Goal: Book appointment/travel/reservation

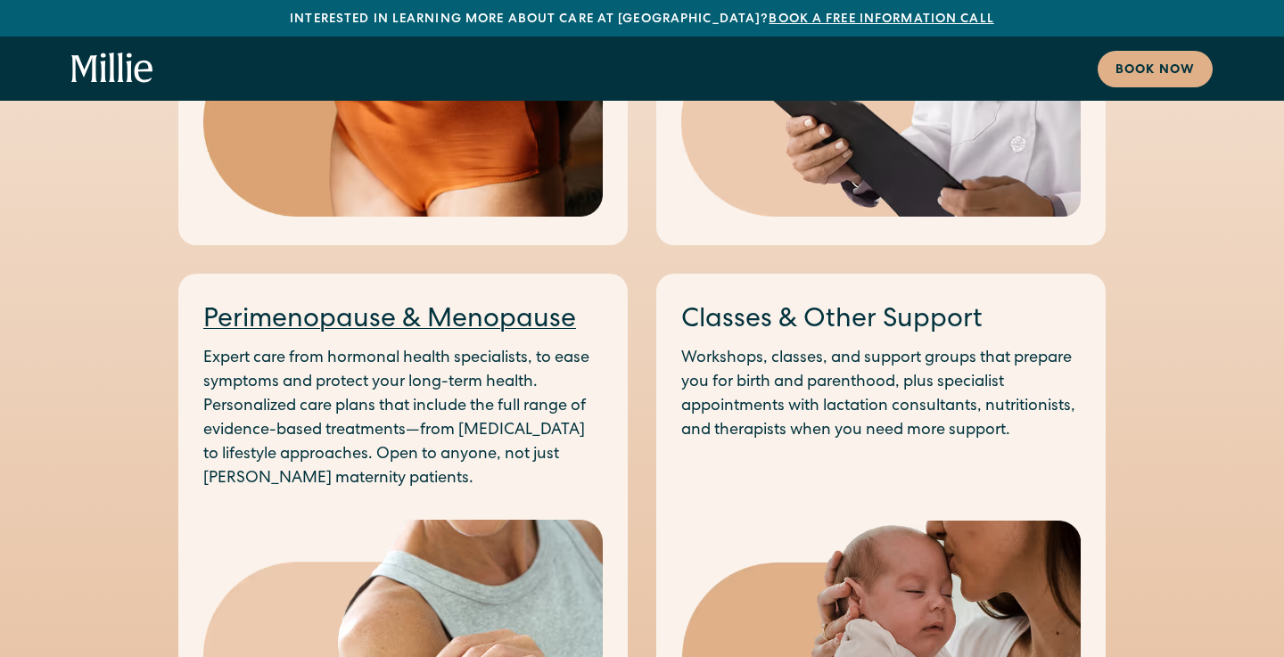
scroll to position [2383, 0]
click at [837, 308] on link "Classes & Other Support" at bounding box center [831, 321] width 301 height 27
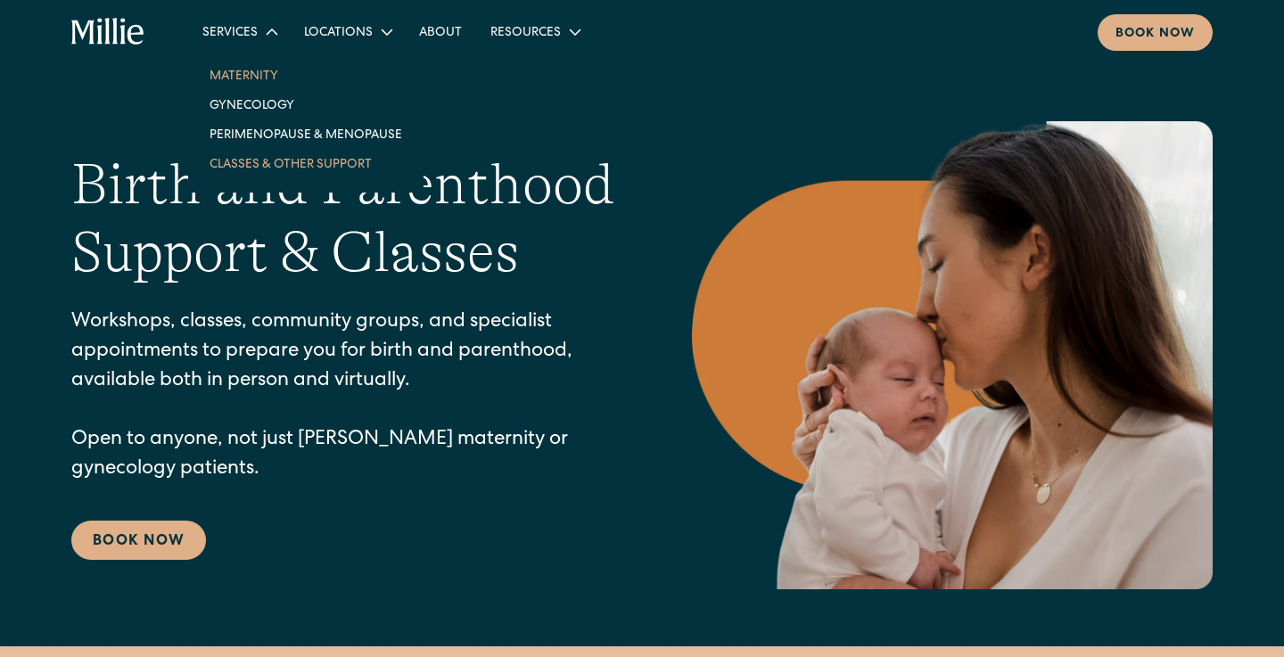
click at [226, 71] on link "Maternity" at bounding box center [305, 75] width 221 height 29
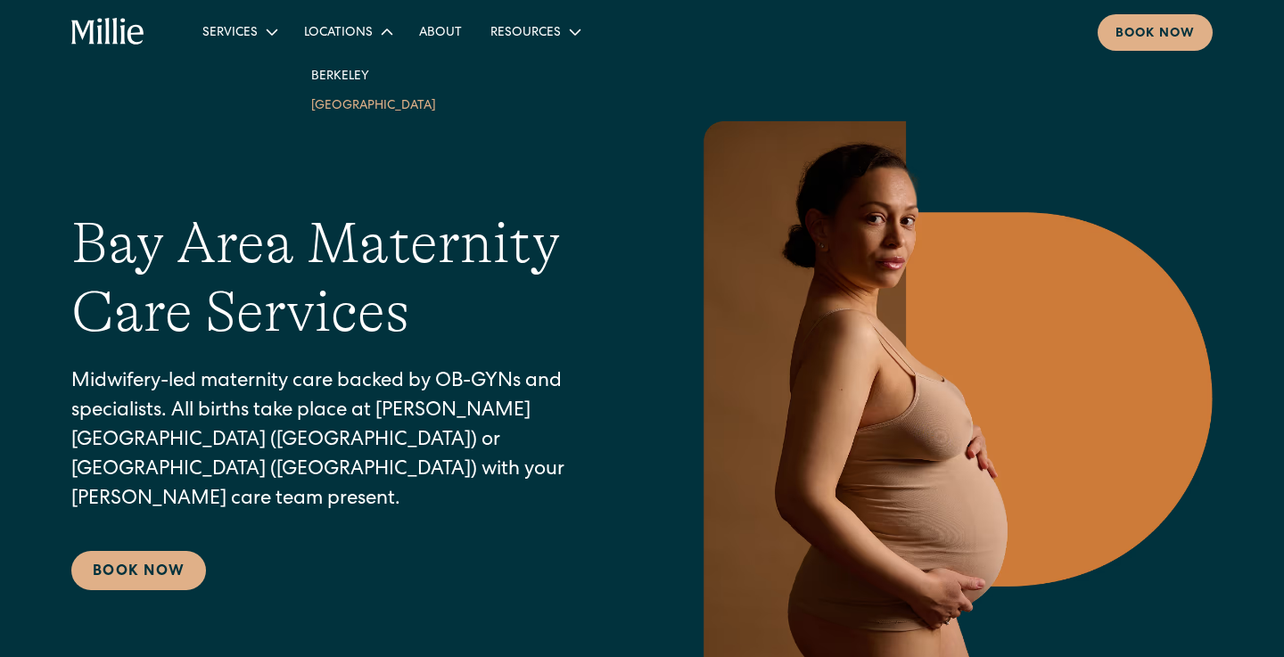
click at [374, 111] on link "South Bay" at bounding box center [373, 104] width 153 height 29
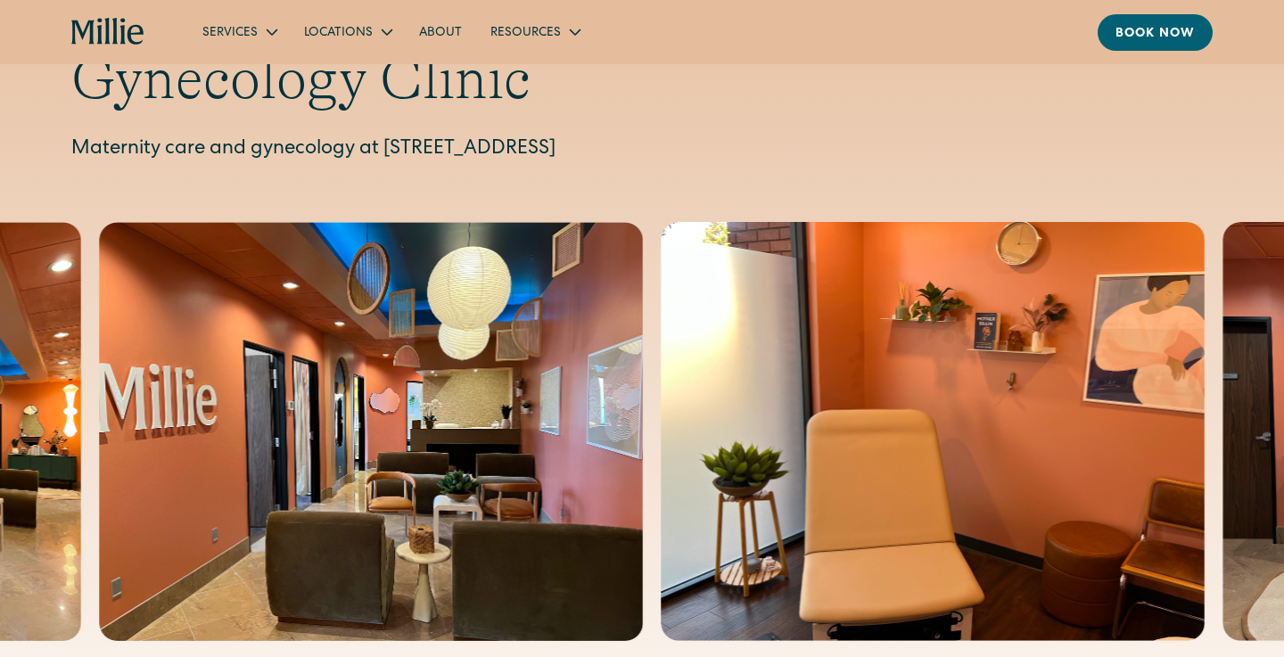
scroll to position [147, 0]
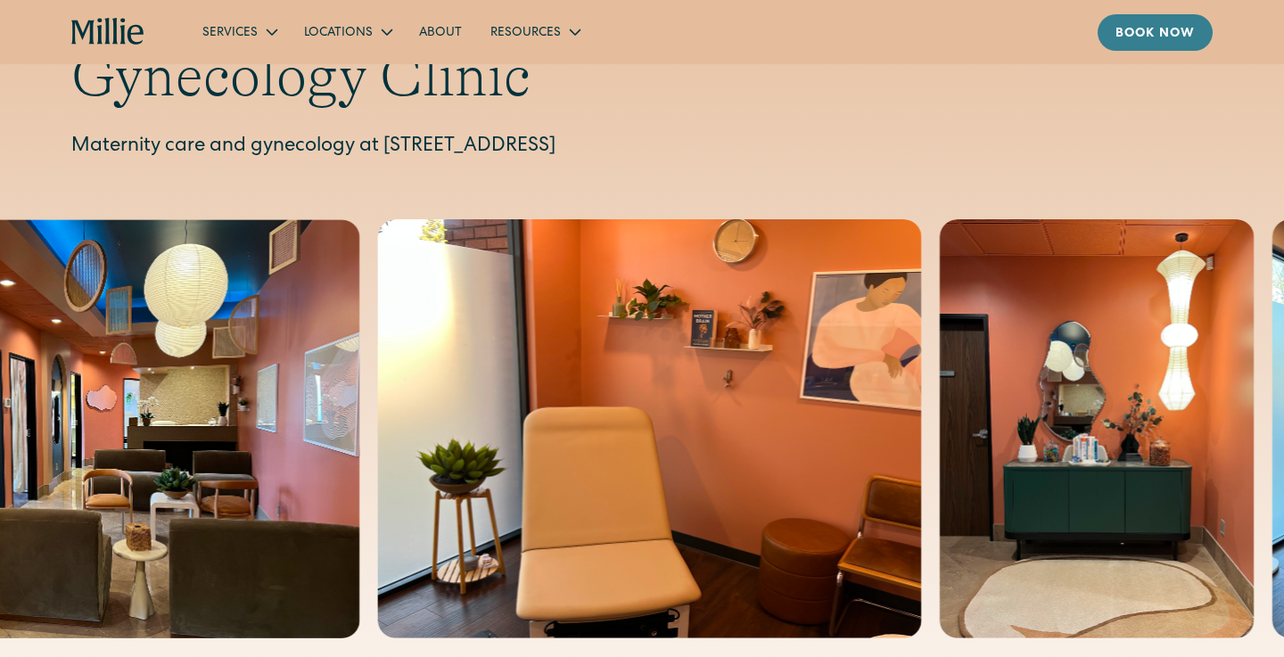
click at [1139, 32] on div "Book now" at bounding box center [1154, 34] width 79 height 19
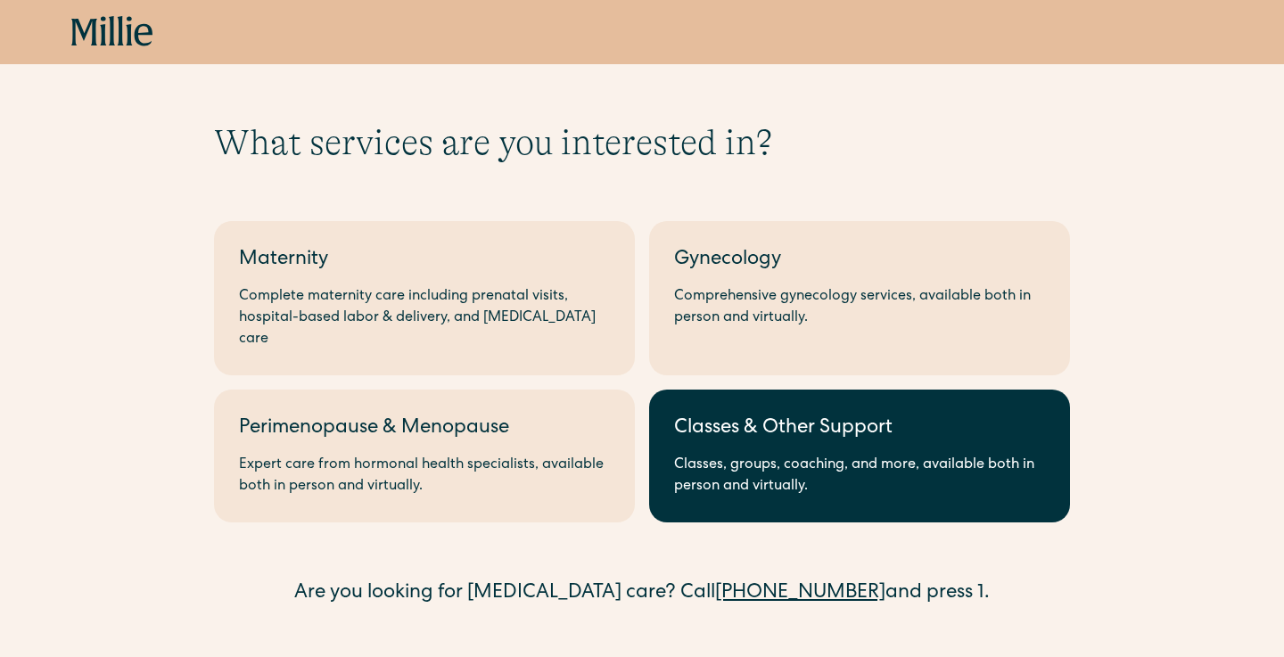
click at [767, 461] on div "Classes, groups, coaching, and more, available both in person and virtually." at bounding box center [859, 476] width 371 height 43
click at [949, 424] on link "Classes & Other Support Classes, groups, coaching, and more, available both in …" at bounding box center [859, 456] width 421 height 133
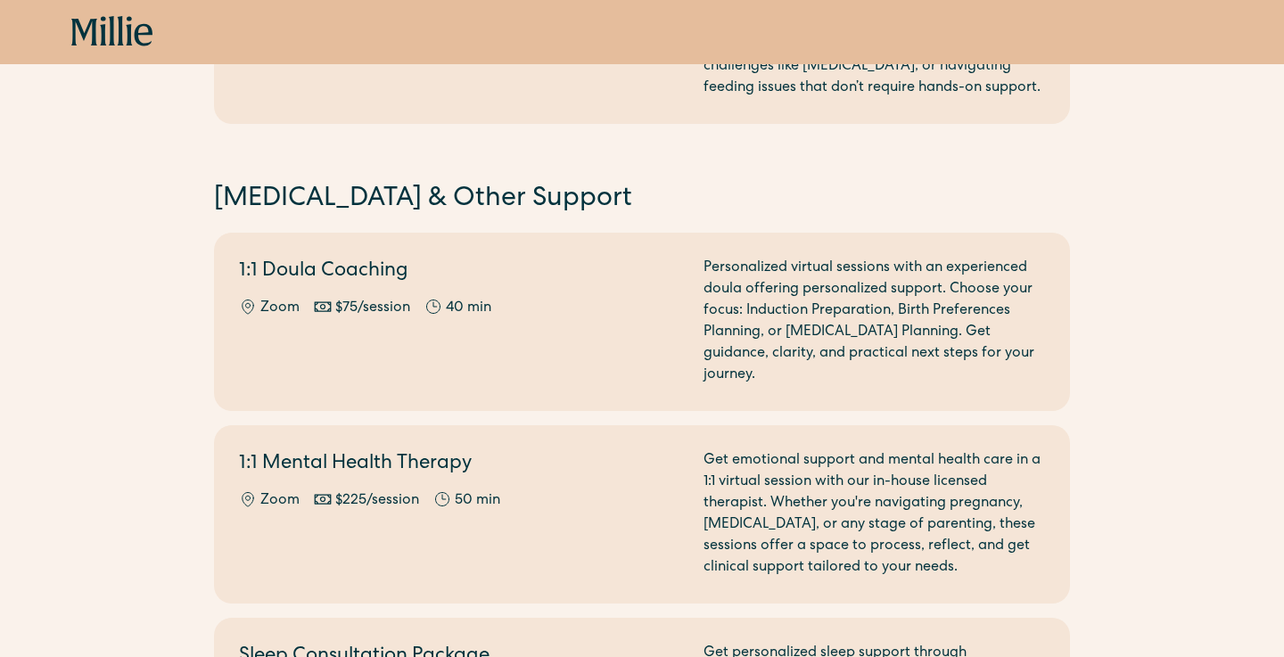
scroll to position [754, 0]
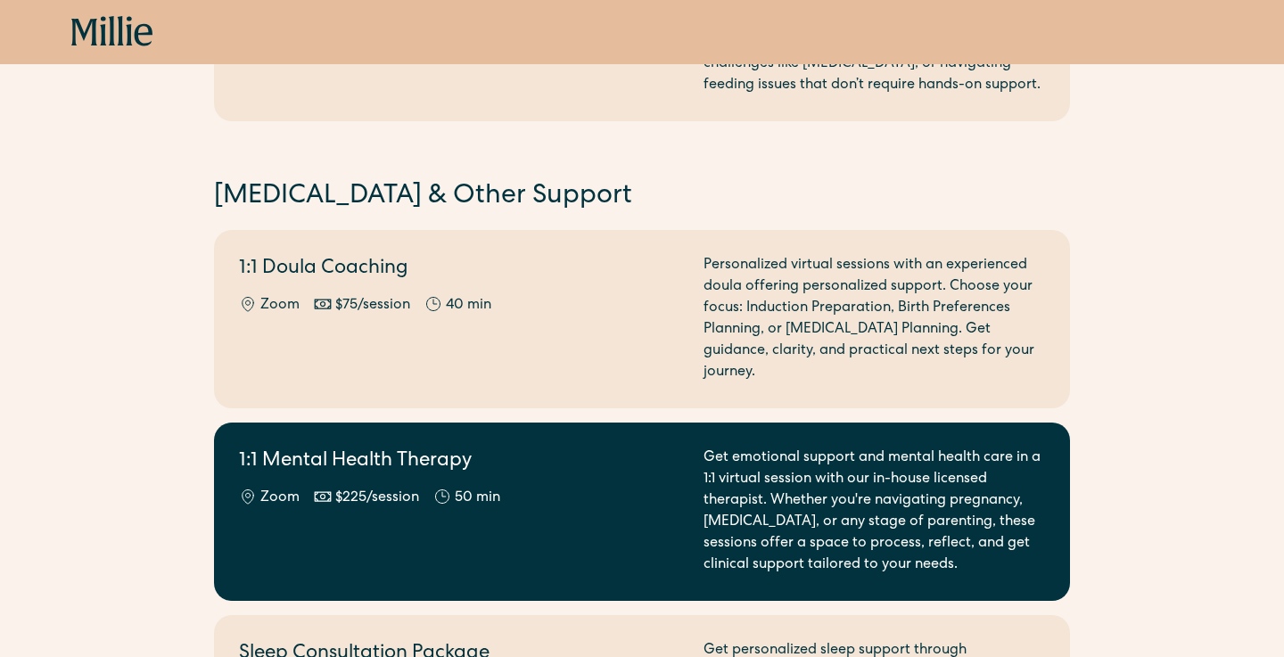
click at [642, 538] on div "1:1 Mental Health Therapy Zoom $225/session 50 min" at bounding box center [460, 512] width 443 height 128
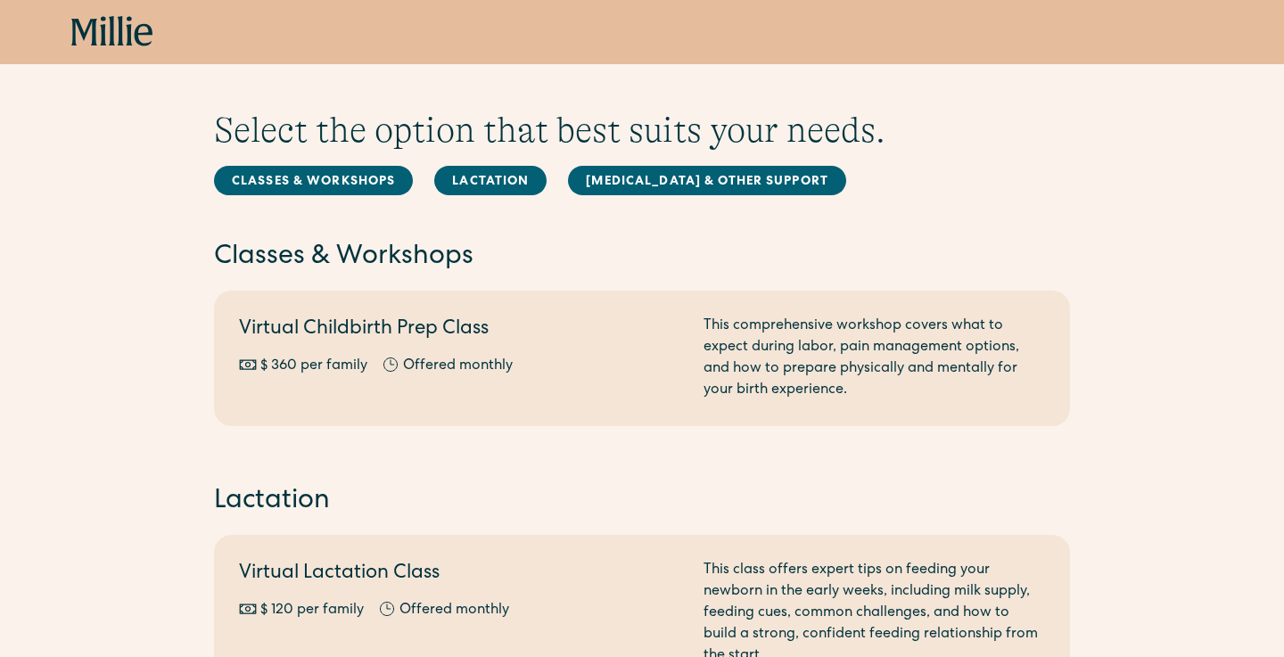
scroll to position [15, 0]
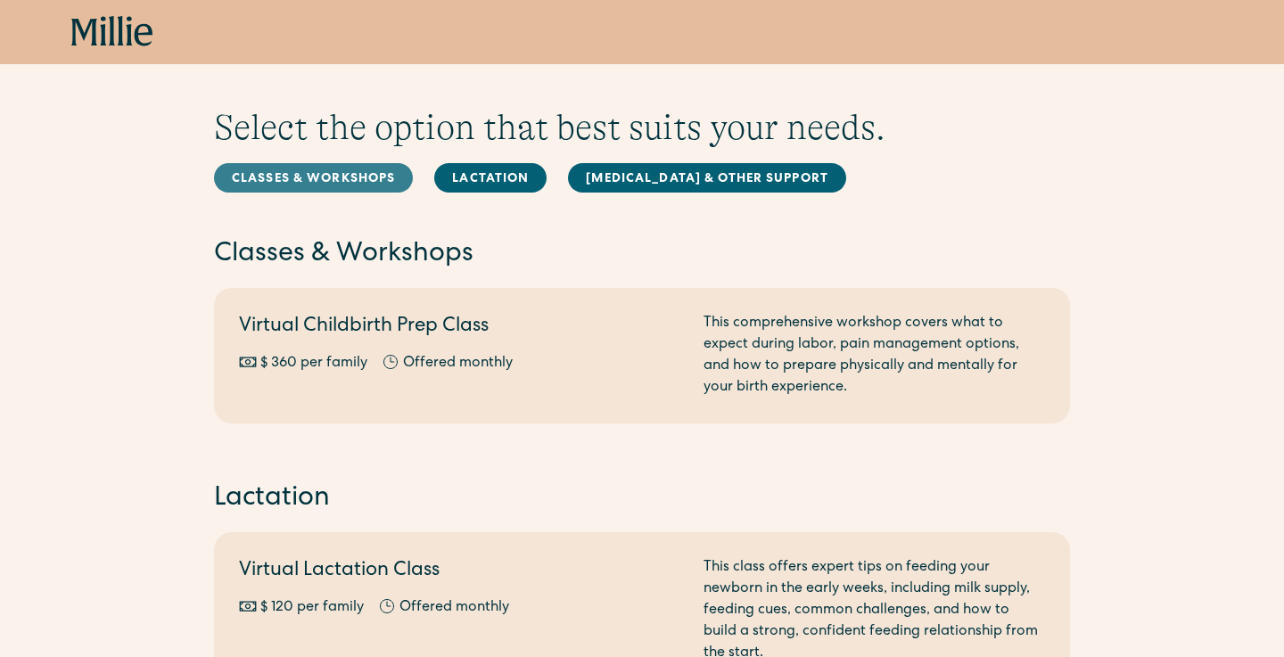
click at [354, 177] on link "Classes & Workshops" at bounding box center [313, 177] width 199 height 29
